Goal: Task Accomplishment & Management: Manage account settings

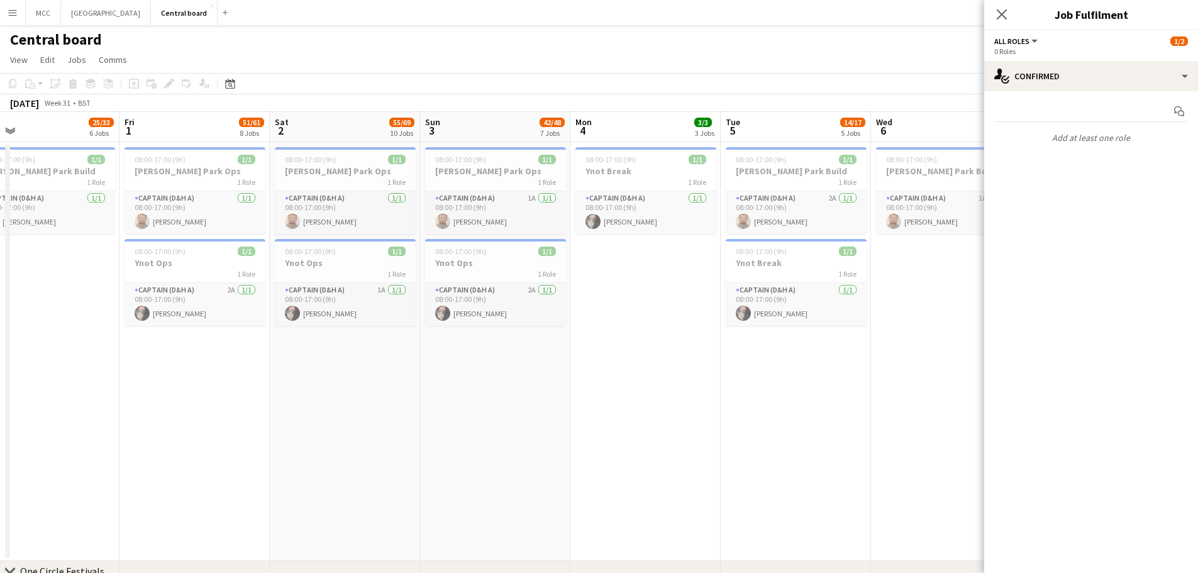
click at [529, 442] on app-date-cell "08:00-17:00 (9h) 1/1 [PERSON_NAME] Park Ops 1 Role Captain (D&H A) 1A [DATE] 08…" at bounding box center [495, 351] width 150 height 419
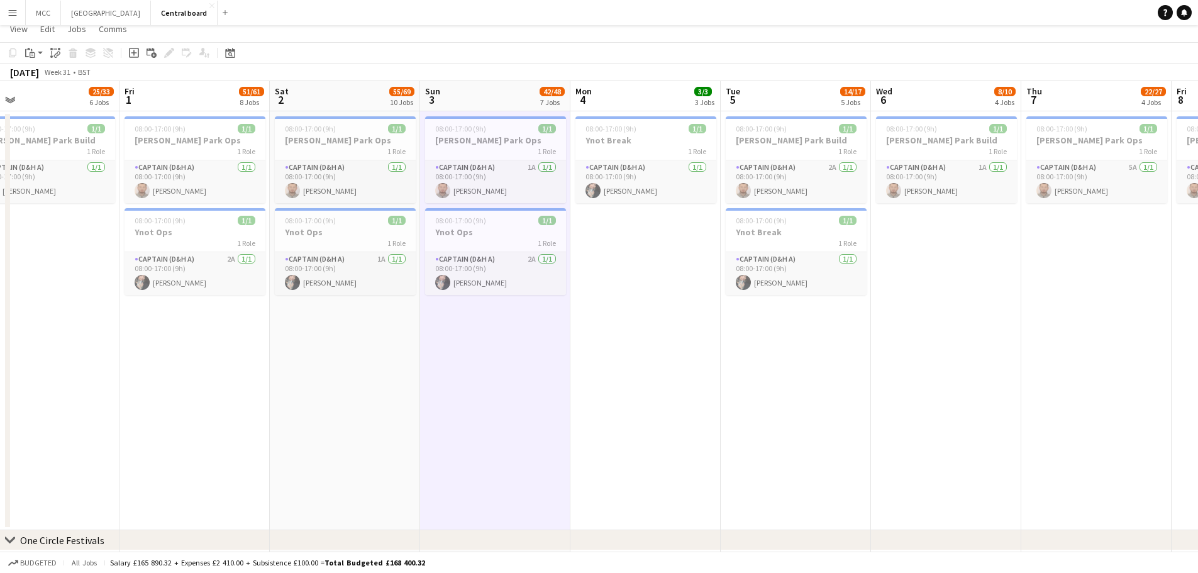
scroll to position [1, 0]
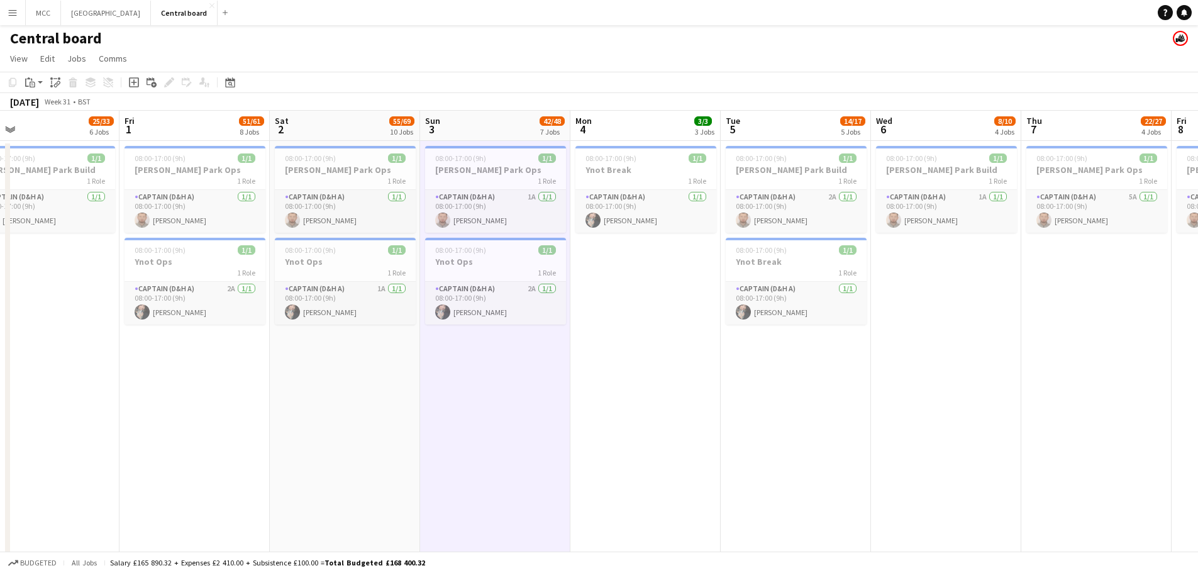
click at [14, 10] on app-icon "Menu" at bounding box center [13, 13] width 10 height 10
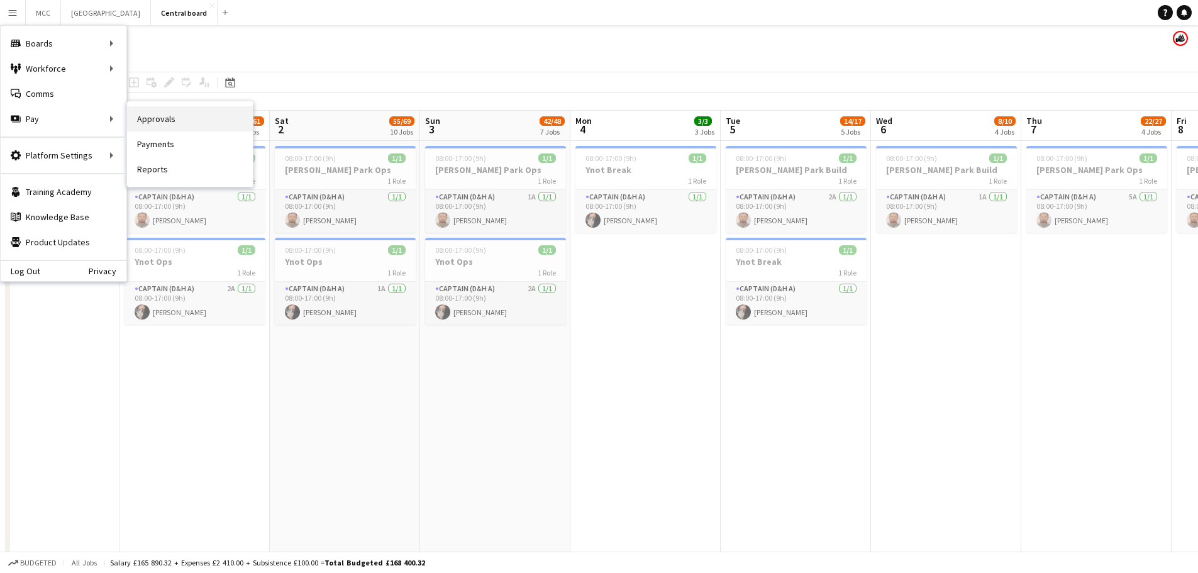
click at [164, 117] on link "Approvals" at bounding box center [190, 118] width 126 height 25
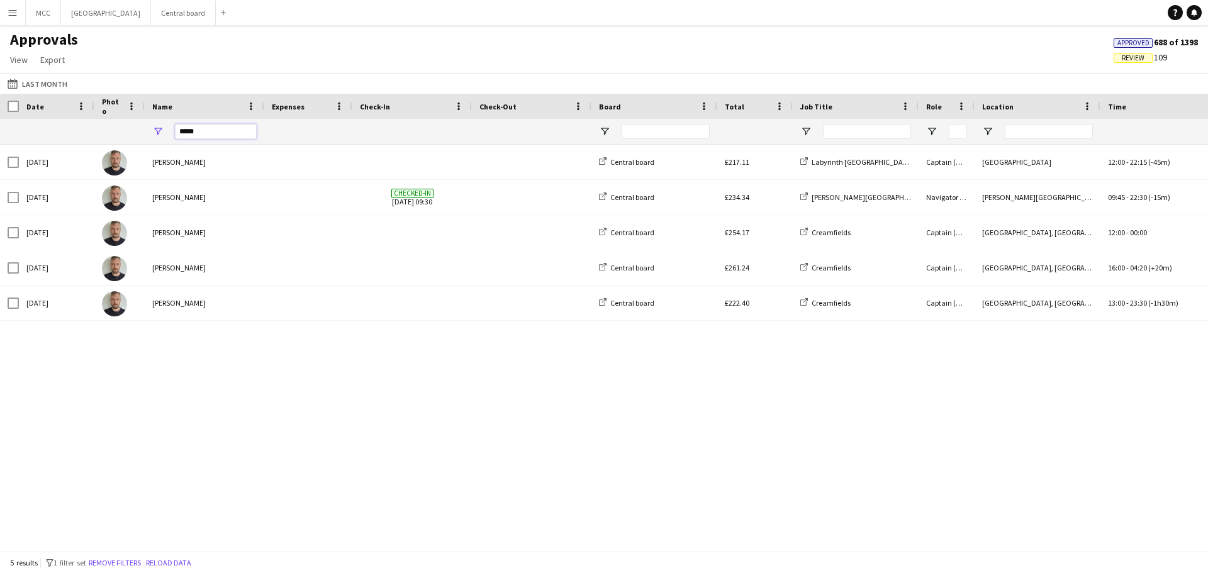
drag, startPoint x: 214, startPoint y: 130, endPoint x: 151, endPoint y: 139, distance: 63.5
click at [151, 139] on div "*****" at bounding box center [205, 131] width 120 height 25
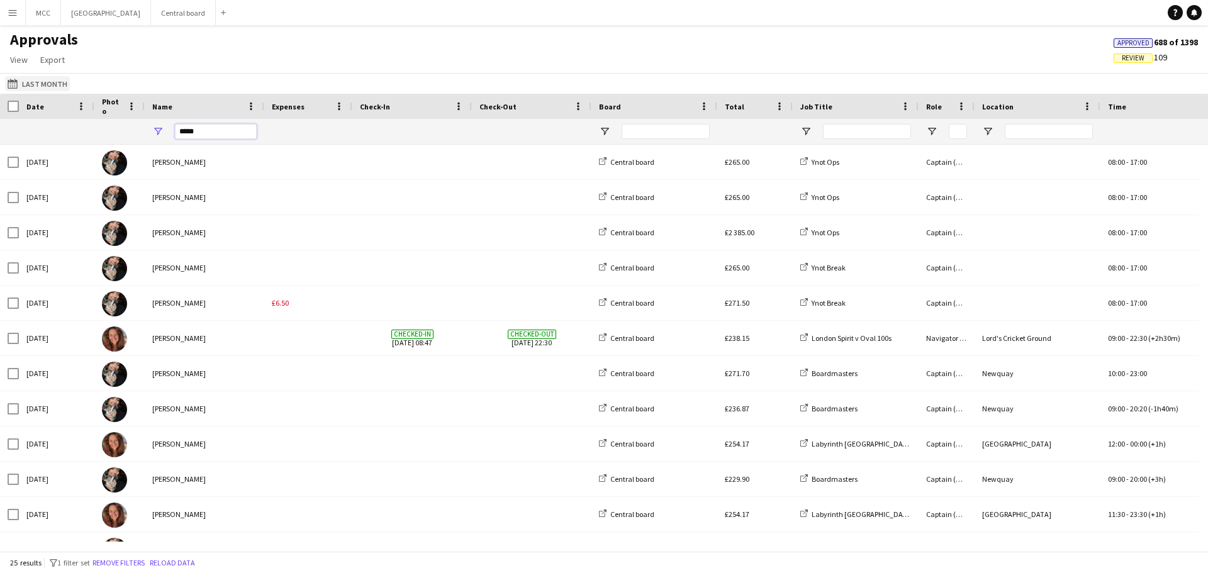
type input "*****"
click at [48, 86] on button "Last Month Last Month" at bounding box center [37, 83] width 65 height 15
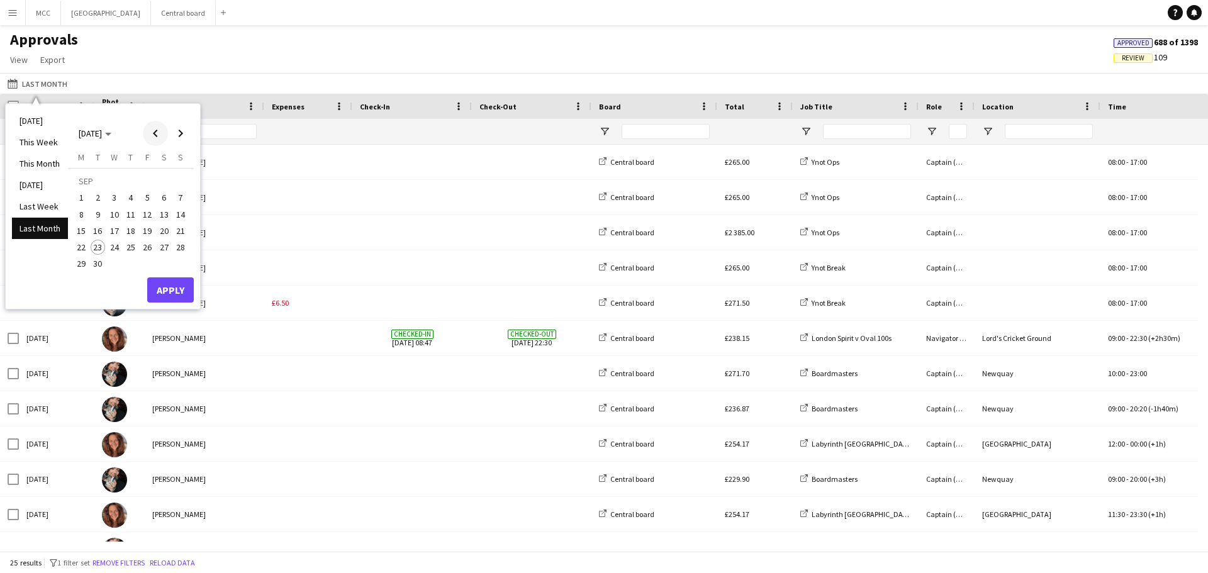
click at [156, 136] on span "Previous month" at bounding box center [155, 133] width 25 height 25
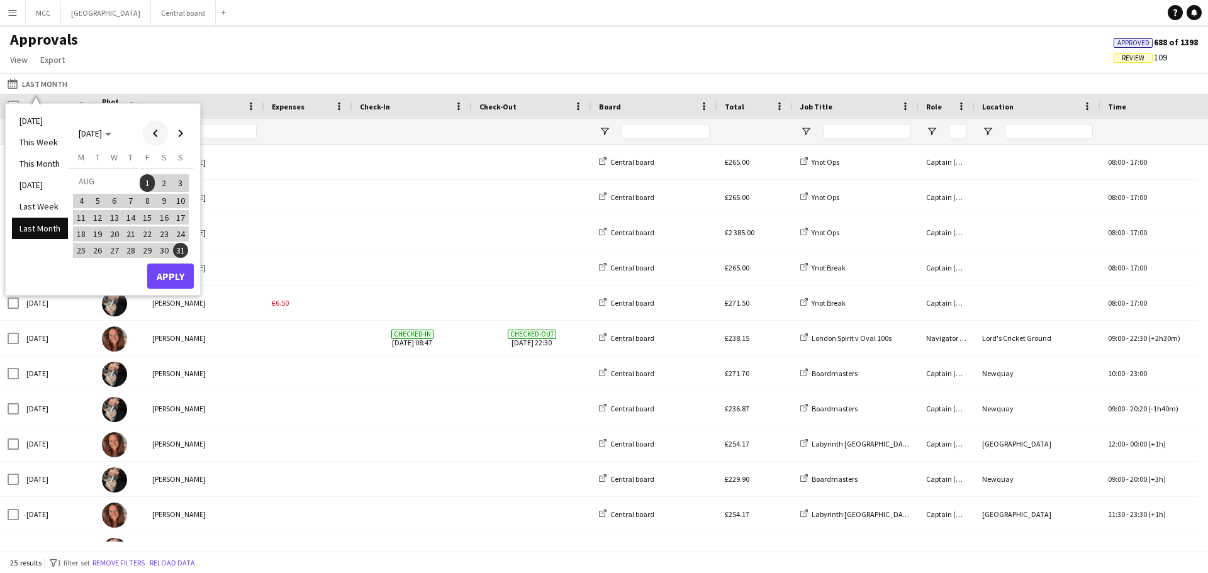
click at [156, 136] on span "Previous month" at bounding box center [155, 133] width 25 height 25
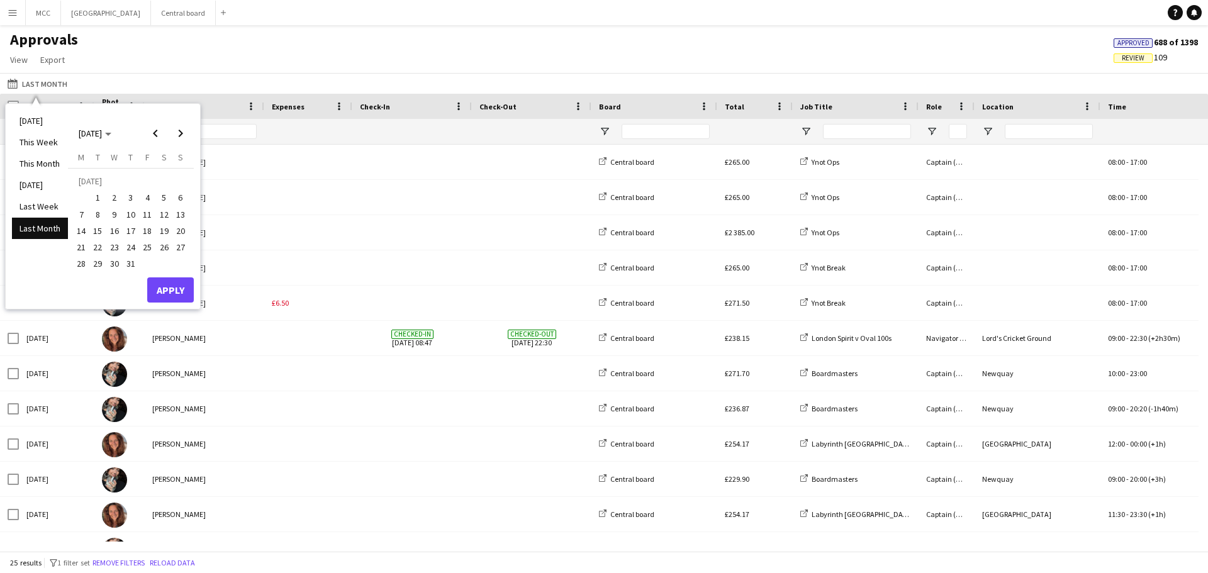
click at [81, 264] on span "28" at bounding box center [81, 264] width 15 height 15
click at [178, 128] on span "Next month" at bounding box center [180, 133] width 25 height 25
click at [182, 187] on span "3" at bounding box center [180, 183] width 15 height 18
click at [175, 277] on button "Apply" at bounding box center [170, 276] width 47 height 25
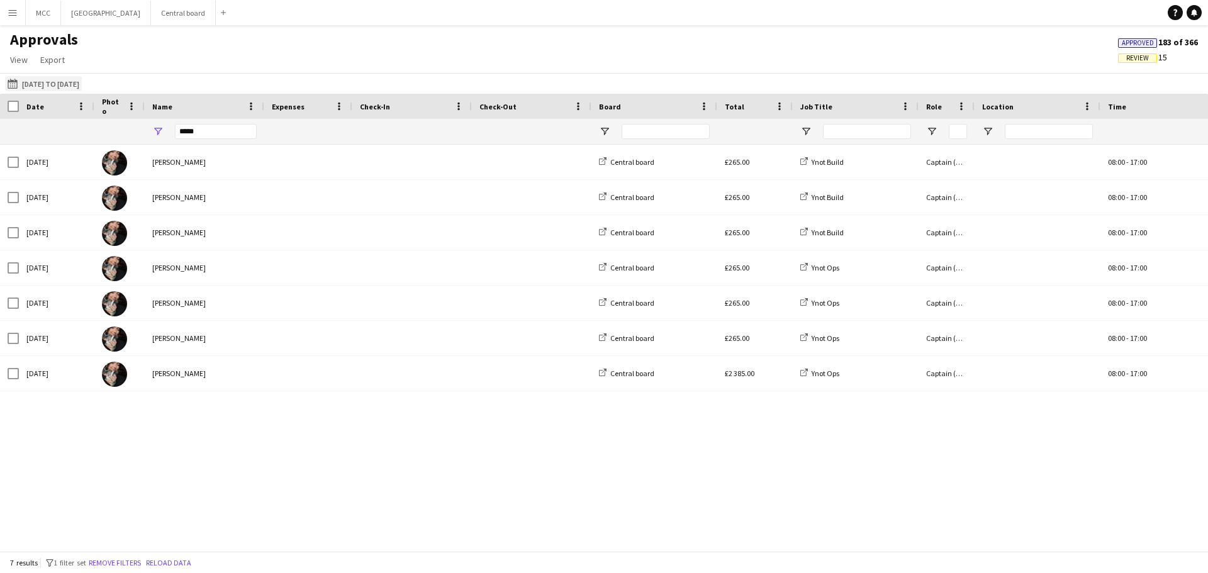
click at [62, 80] on button "Last Month [DATE] to [DATE]" at bounding box center [43, 83] width 77 height 15
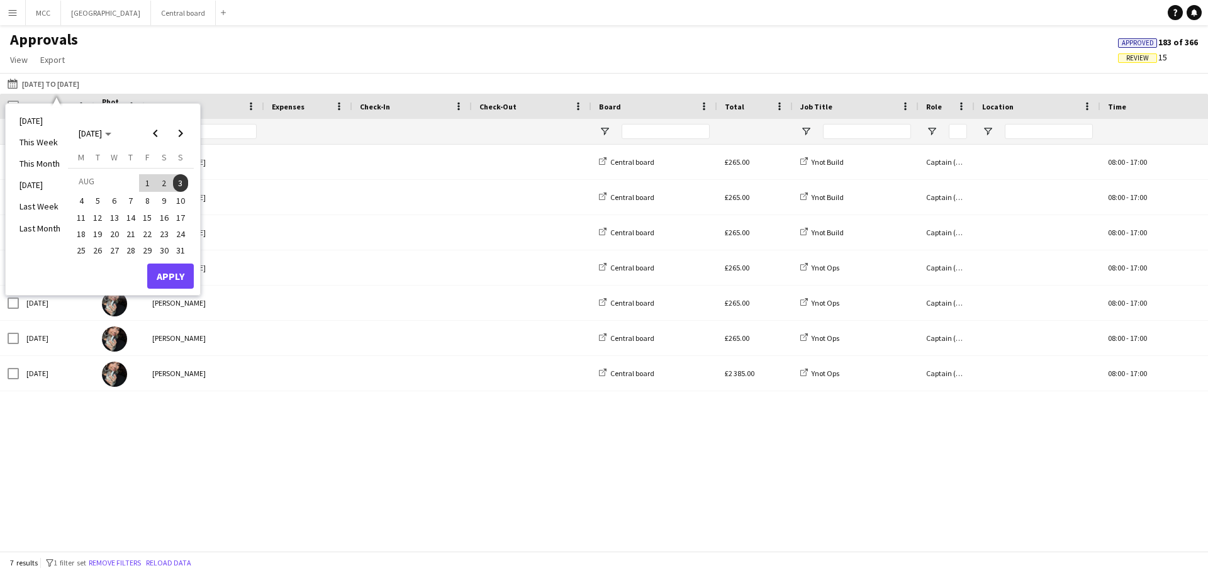
click at [107, 201] on span "6" at bounding box center [114, 201] width 15 height 15
click at [152, 136] on span "Previous month" at bounding box center [155, 133] width 25 height 25
click at [152, 246] on span "25" at bounding box center [147, 247] width 15 height 15
click at [177, 288] on button "Apply" at bounding box center [170, 289] width 47 height 25
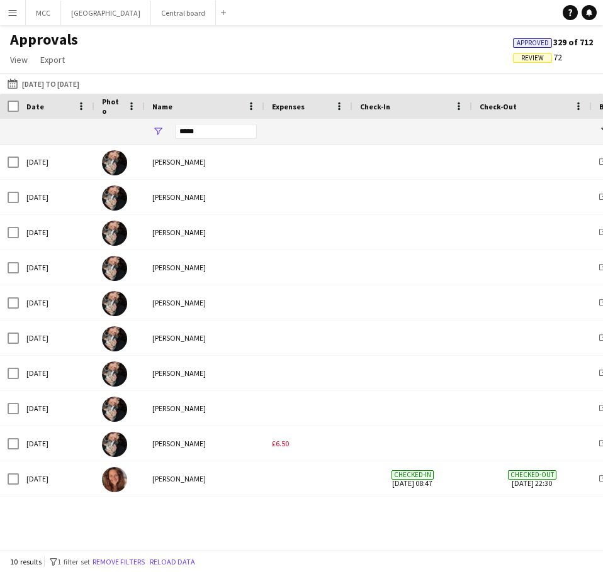
click at [4, 23] on button "Menu" at bounding box center [12, 12] width 25 height 25
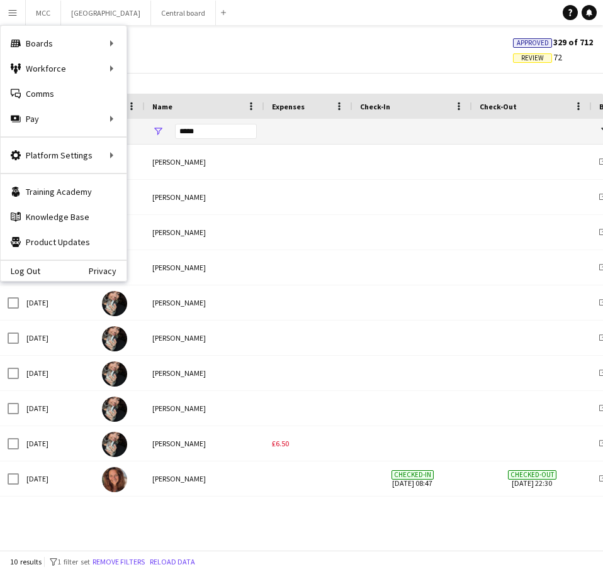
click at [11, 16] on app-icon "Menu" at bounding box center [13, 13] width 10 height 10
click at [11, 6] on button "Menu" at bounding box center [12, 12] width 25 height 25
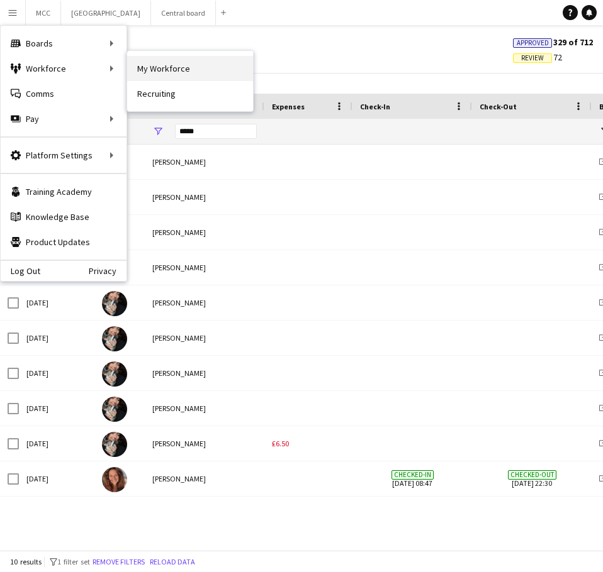
click at [153, 70] on link "My Workforce" at bounding box center [190, 68] width 126 height 25
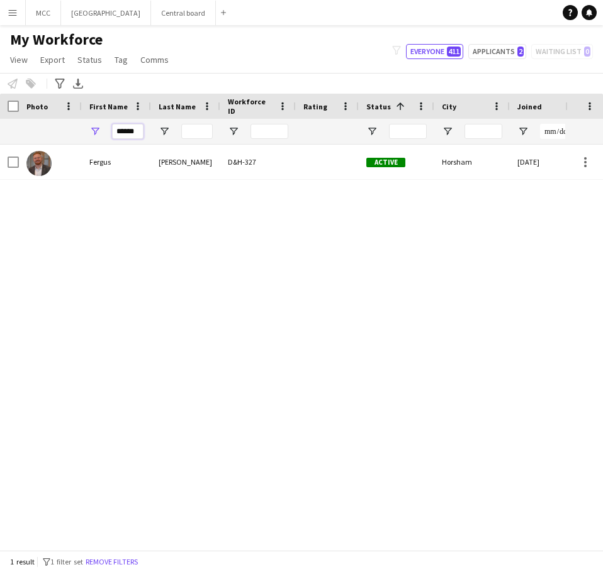
drag, startPoint x: 136, startPoint y: 135, endPoint x: 87, endPoint y: 131, distance: 49.8
click at [87, 131] on div "******" at bounding box center [116, 131] width 69 height 25
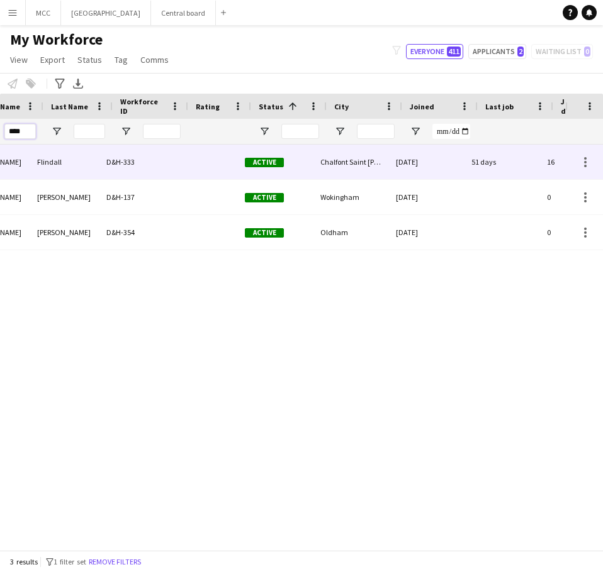
scroll to position [0, 121]
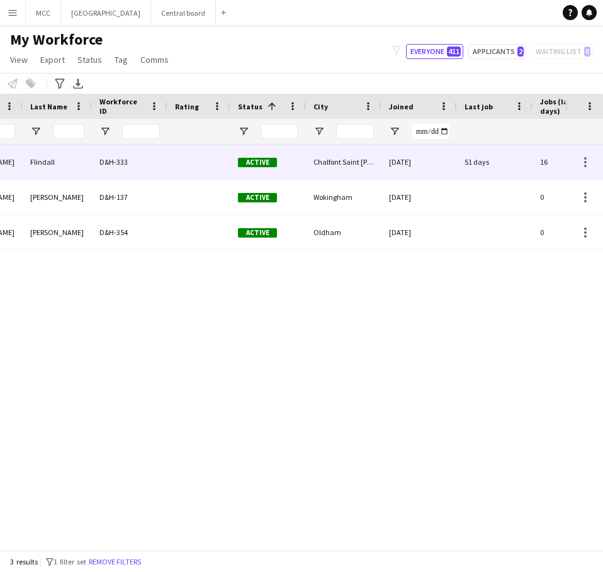
click at [347, 161] on div "Chalfont Saint [PERSON_NAME]" at bounding box center [343, 162] width 75 height 35
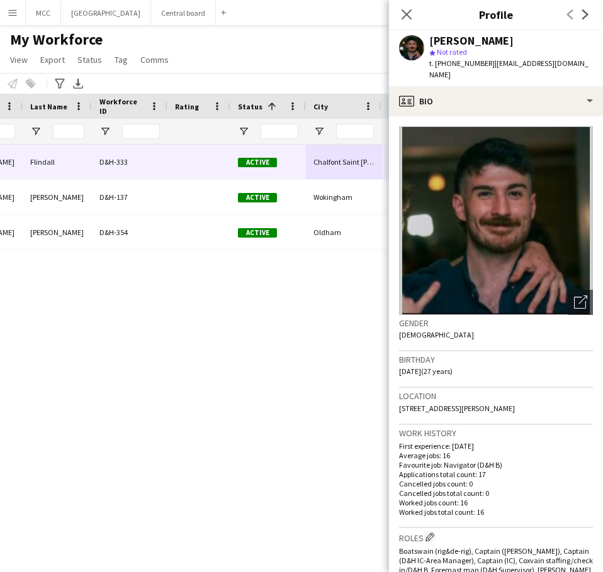
scroll to position [0, 0]
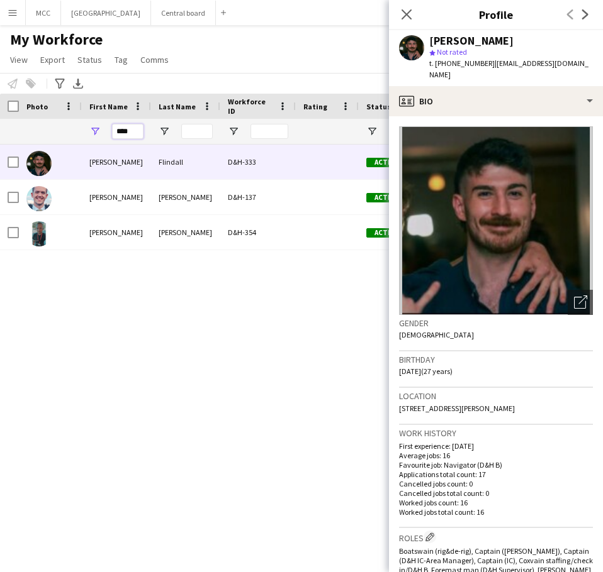
drag, startPoint x: 136, startPoint y: 133, endPoint x: 107, endPoint y: 133, distance: 28.9
click at [107, 133] on div "****" at bounding box center [116, 131] width 69 height 25
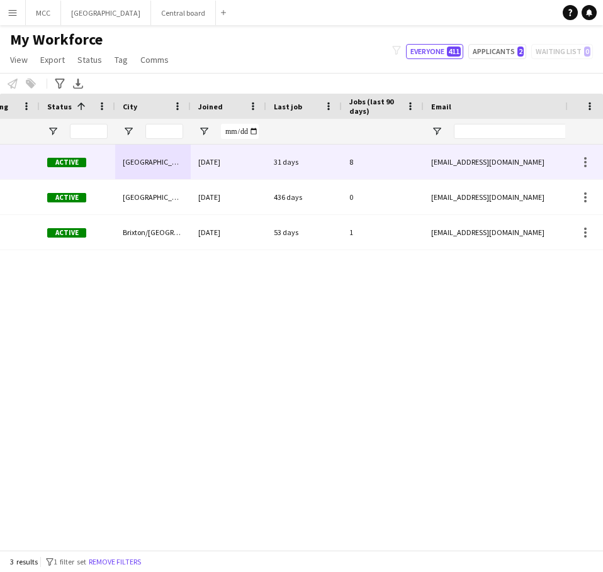
scroll to position [0, 319]
click at [230, 164] on div "[DATE]" at bounding box center [228, 162] width 75 height 35
click at [311, 161] on div "31 days" at bounding box center [303, 162] width 75 height 35
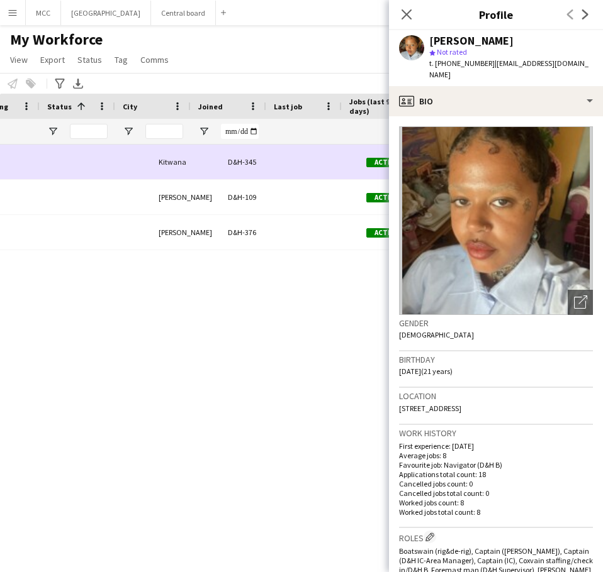
scroll to position [0, 0]
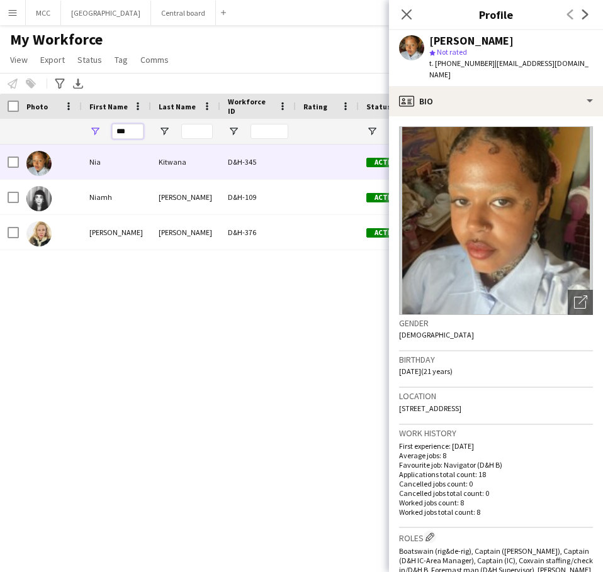
drag, startPoint x: 128, startPoint y: 136, endPoint x: 80, endPoint y: 140, distance: 48.0
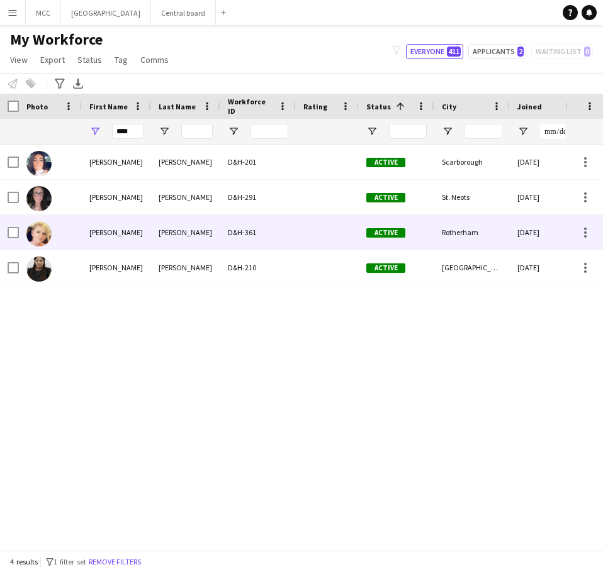
click at [206, 230] on div "[PERSON_NAME]" at bounding box center [185, 232] width 69 height 35
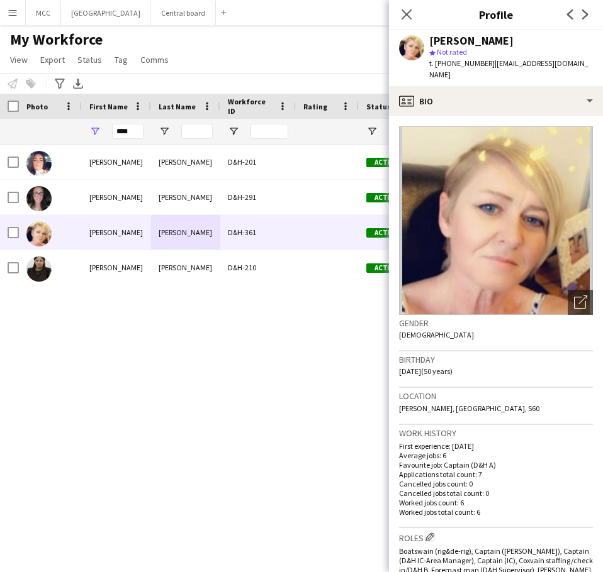
click at [353, 411] on div "[PERSON_NAME] D&H-201 Active [GEOGRAPHIC_DATA] [DATE] 0 [PERSON_NAME] D&H-291 A…" at bounding box center [282, 343] width 565 height 396
drag, startPoint x: 128, startPoint y: 131, endPoint x: 77, endPoint y: 142, distance: 52.8
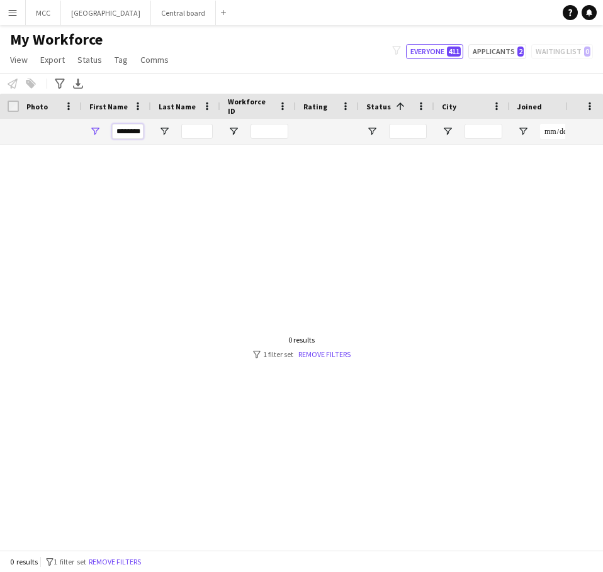
click at [128, 133] on input "********" at bounding box center [127, 131] width 31 height 15
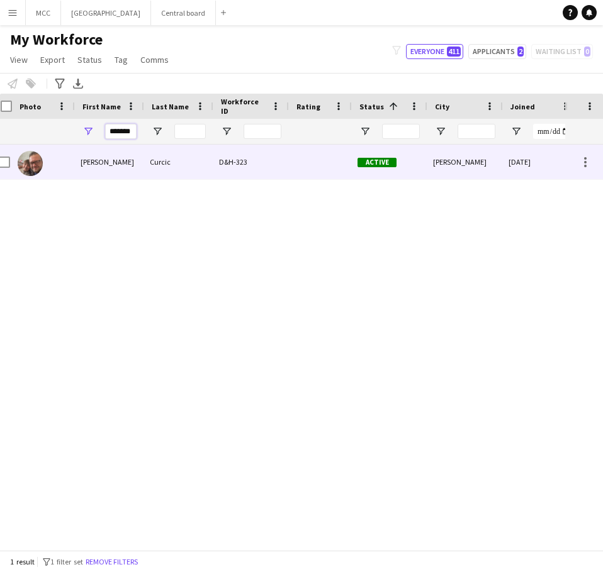
scroll to position [0, 9]
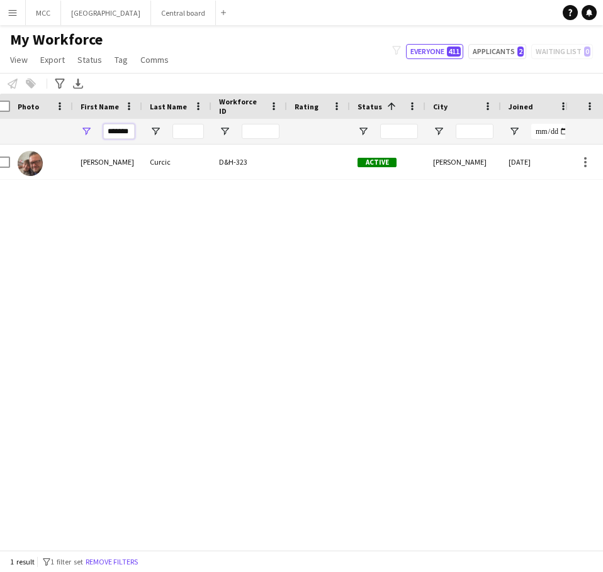
type input "*******"
